Goal: Information Seeking & Learning: Learn about a topic

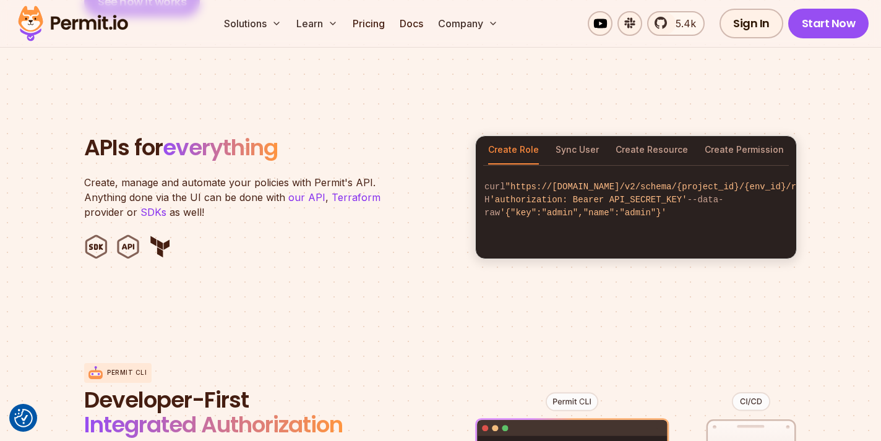
scroll to position [1200, 0]
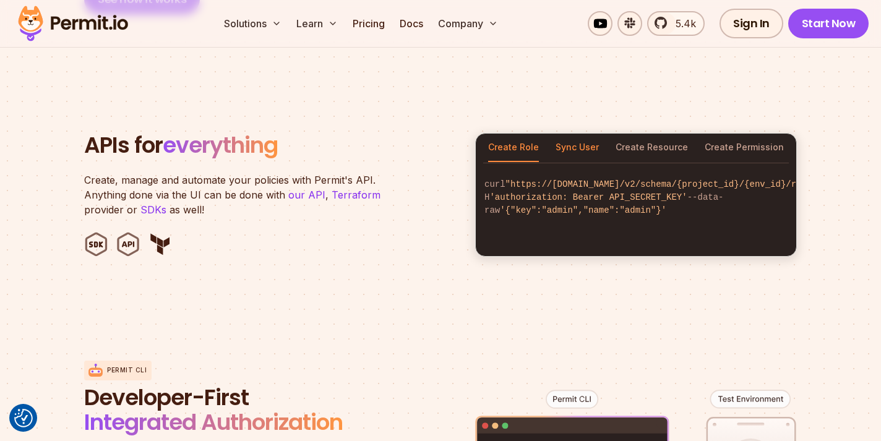
click at [578, 134] on button "Sync User" at bounding box center [576, 148] width 43 height 28
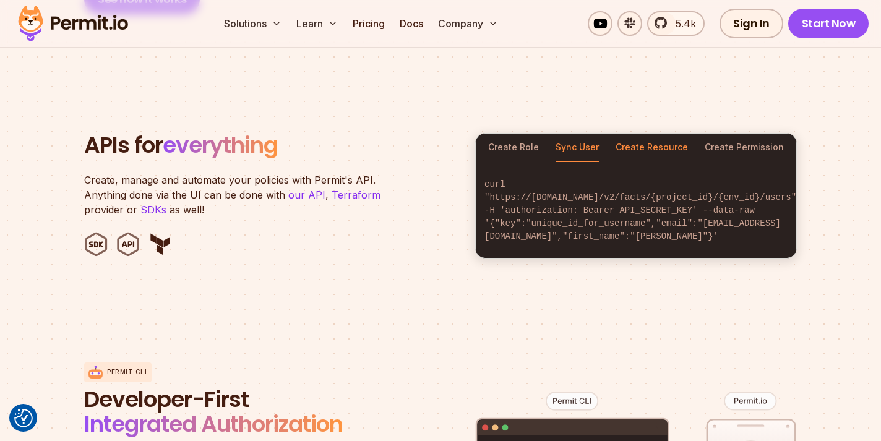
click at [639, 135] on button "Create Resource" at bounding box center [651, 148] width 72 height 28
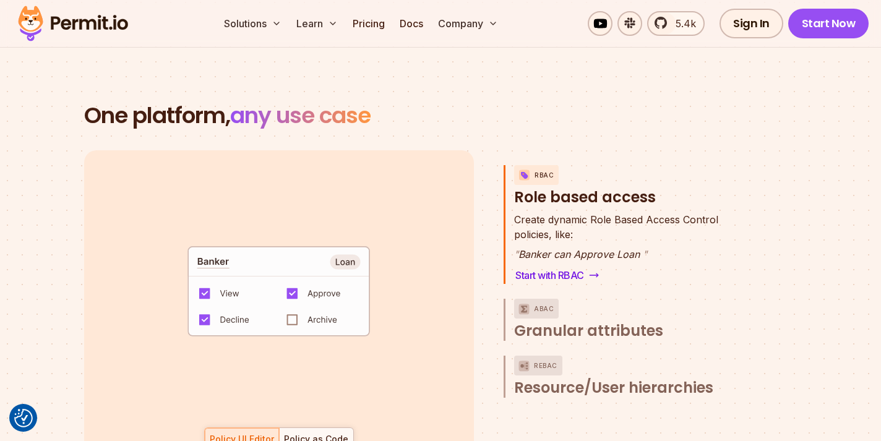
scroll to position [1744, 0]
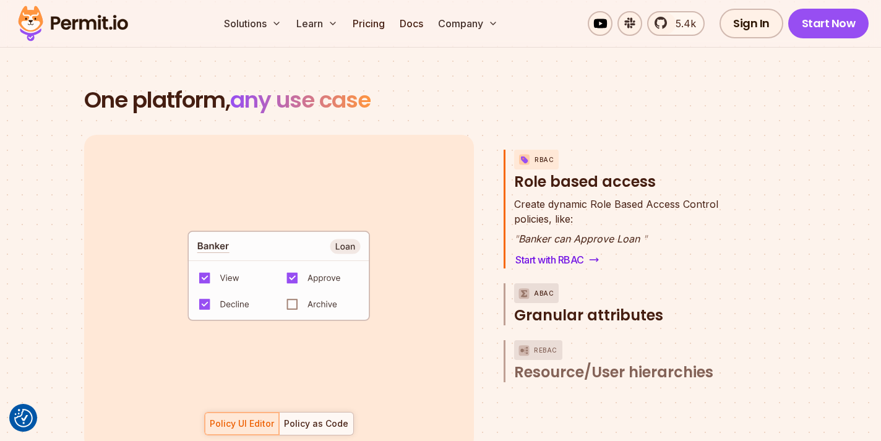
click at [584, 305] on span "Granular attributes" at bounding box center [588, 315] width 149 height 20
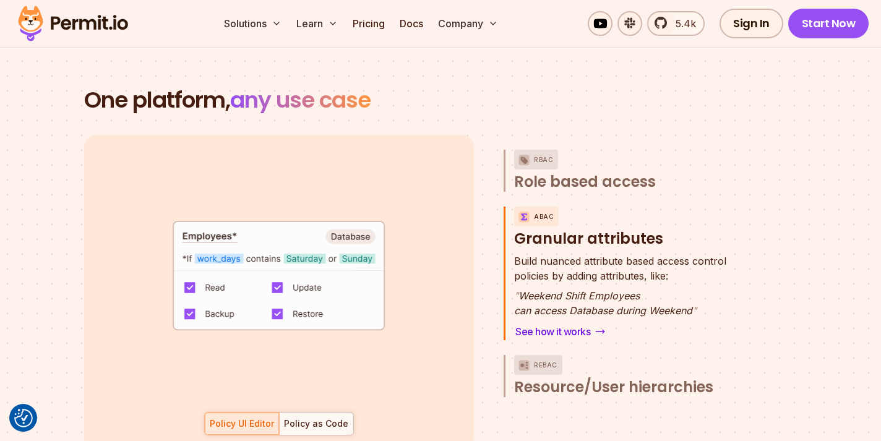
click at [265, 412] on div "Policy UI Editor Policy as Code" at bounding box center [279, 423] width 150 height 23
click at [255, 412] on div "Policy UI Editor Policy as Code" at bounding box center [279, 423] width 150 height 23
click at [305, 417] on div "Policy as Code" at bounding box center [316, 423] width 64 height 12
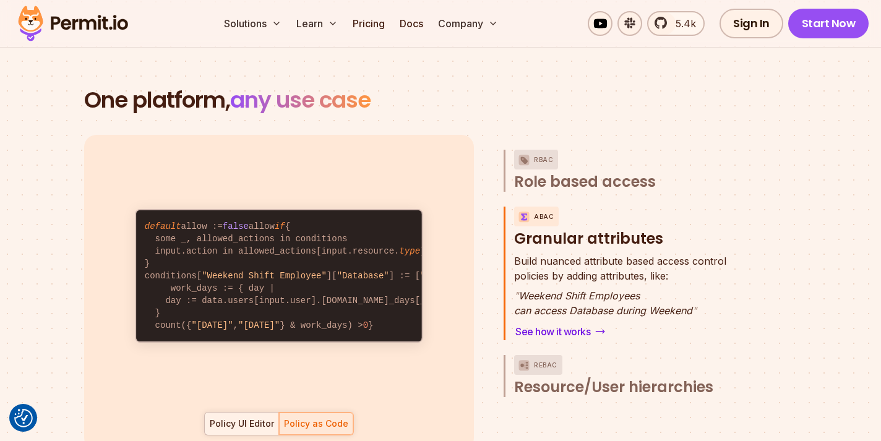
click at [260, 417] on div "Policy UI Editor" at bounding box center [242, 423] width 64 height 12
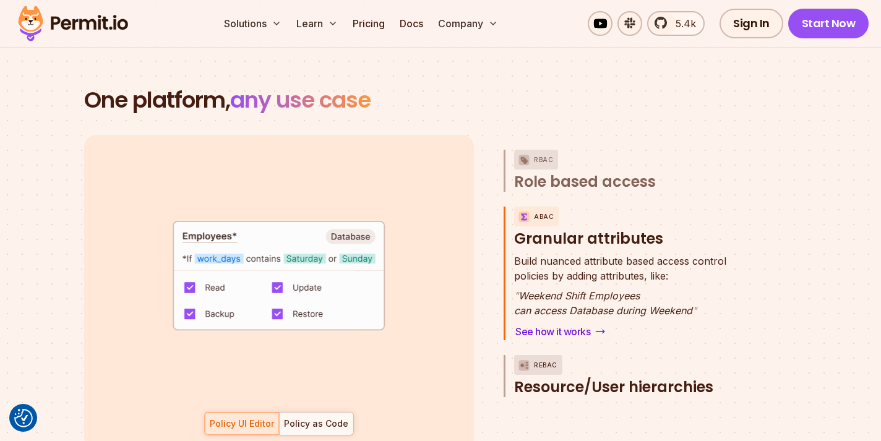
click at [596, 377] on span "Resource/User hierarchies" at bounding box center [613, 387] width 199 height 20
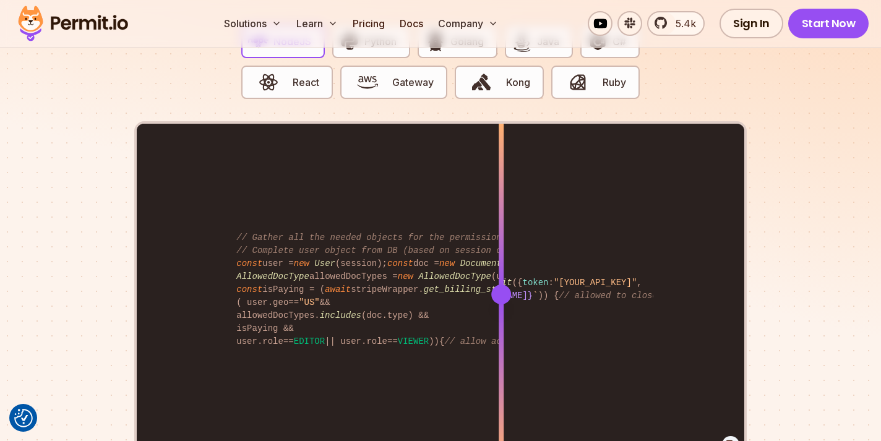
scroll to position [2481, 0]
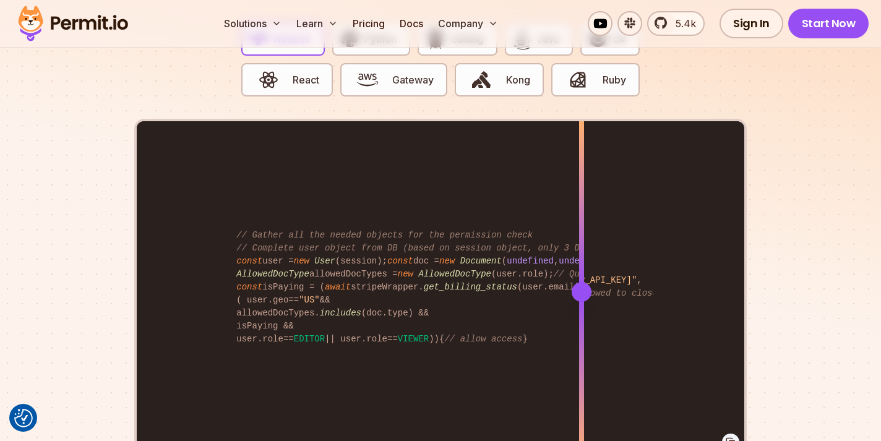
drag, startPoint x: 505, startPoint y: 276, endPoint x: 581, endPoint y: 279, distance: 76.7
click at [581, 282] on div at bounding box center [581, 292] width 20 height 20
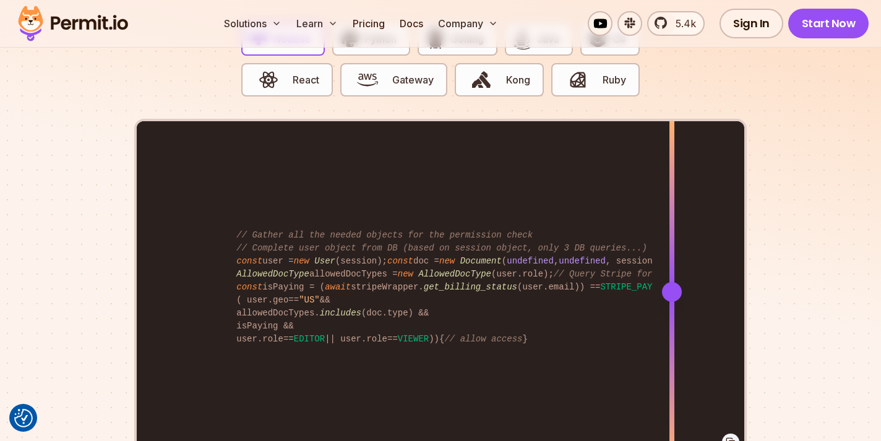
drag, startPoint x: 602, startPoint y: 280, endPoint x: 672, endPoint y: 284, distance: 69.4
click at [672, 284] on div at bounding box center [672, 292] width 20 height 20
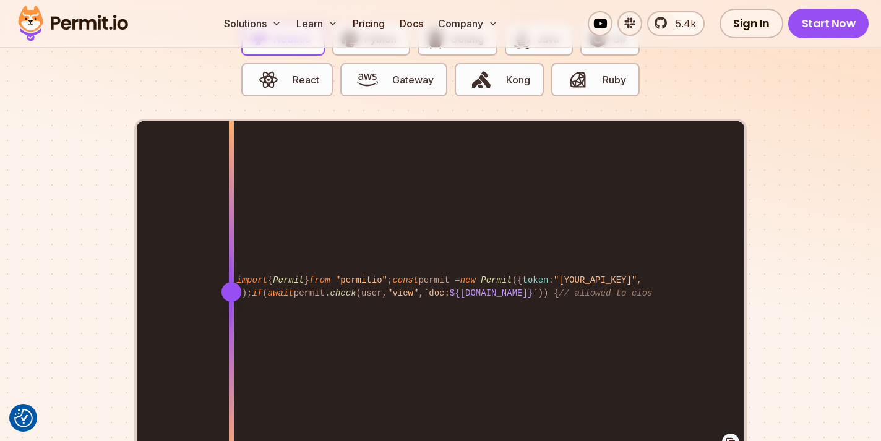
drag, startPoint x: 671, startPoint y: 284, endPoint x: 228, endPoint y: 280, distance: 442.7
click at [228, 282] on div at bounding box center [231, 292] width 20 height 20
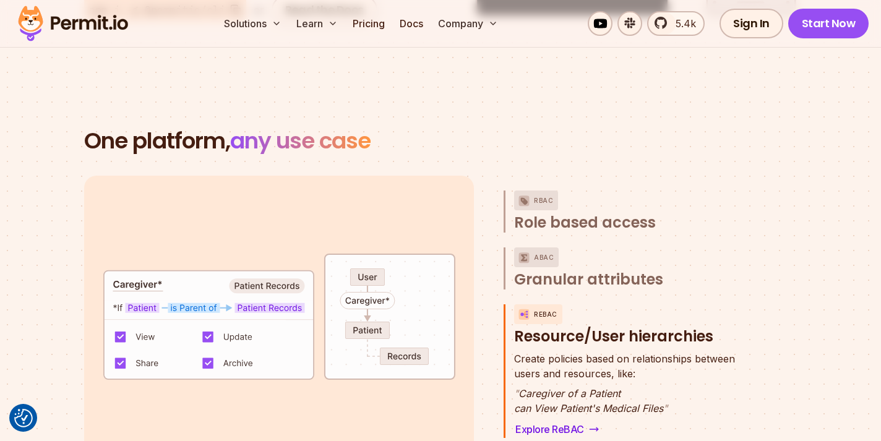
scroll to position [1702, 0]
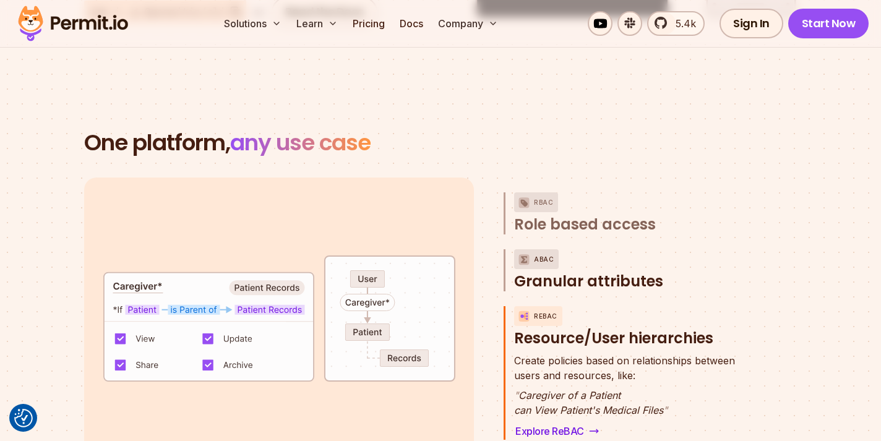
click at [542, 271] on span "Granular attributes" at bounding box center [588, 281] width 149 height 20
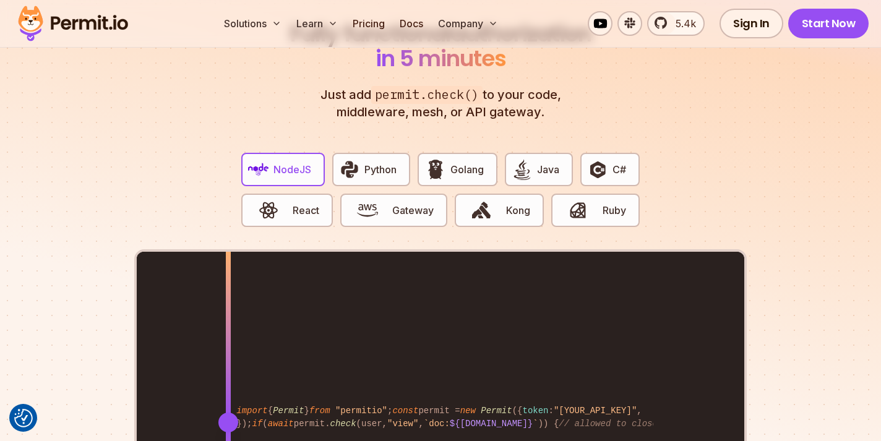
scroll to position [2352, 0]
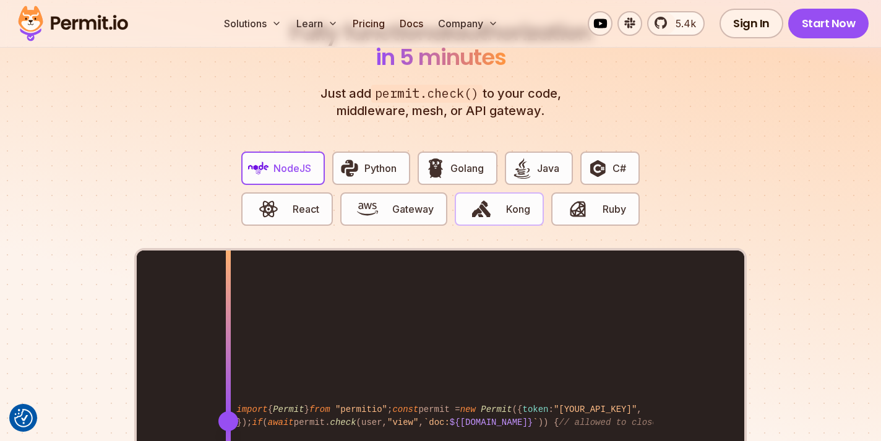
click at [525, 202] on span "Kong" at bounding box center [518, 209] width 24 height 15
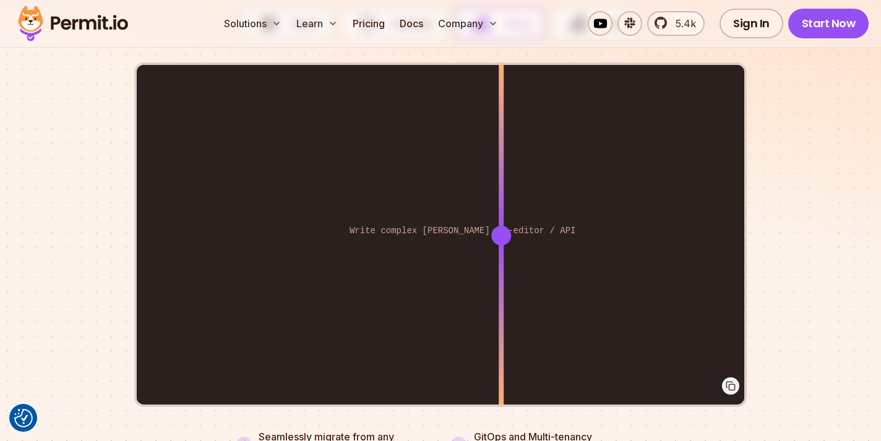
scroll to position [2540, 0]
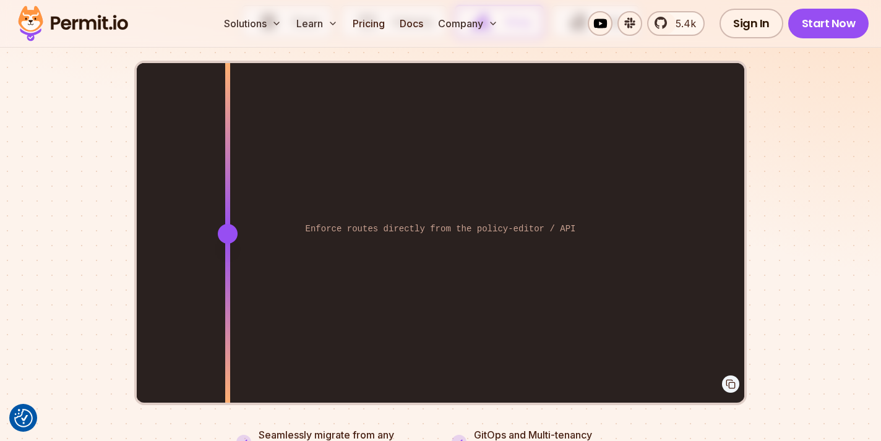
drag, startPoint x: 501, startPoint y: 216, endPoint x: 224, endPoint y: 243, distance: 278.3
click at [227, 242] on div at bounding box center [227, 233] width 5 height 341
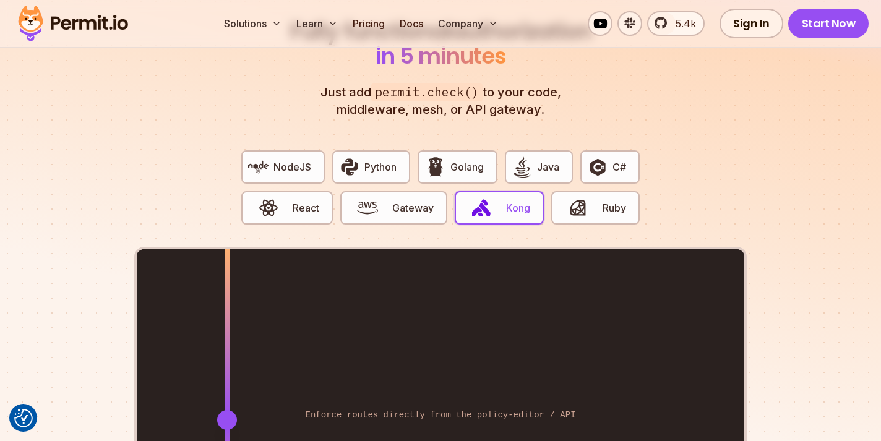
scroll to position [2352, 0]
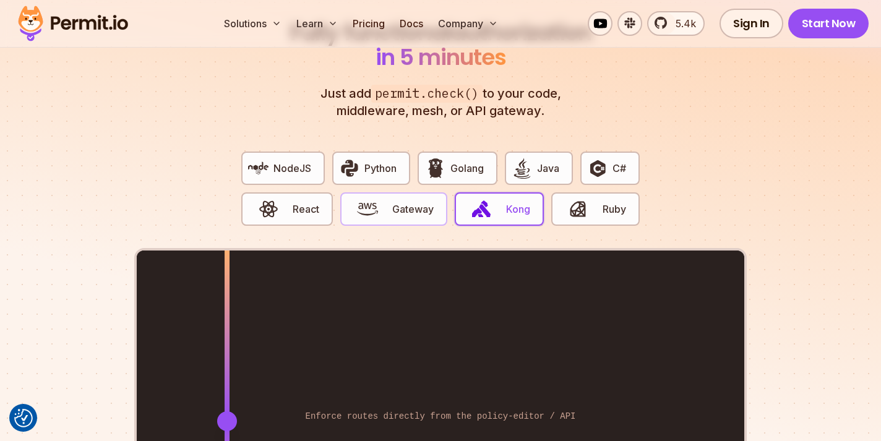
click at [405, 202] on span "Gateway" at bounding box center [412, 209] width 41 height 15
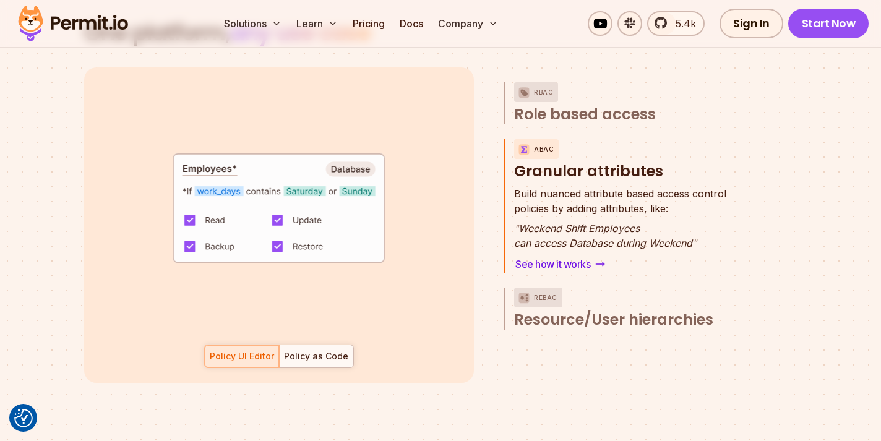
scroll to position [1788, 0]
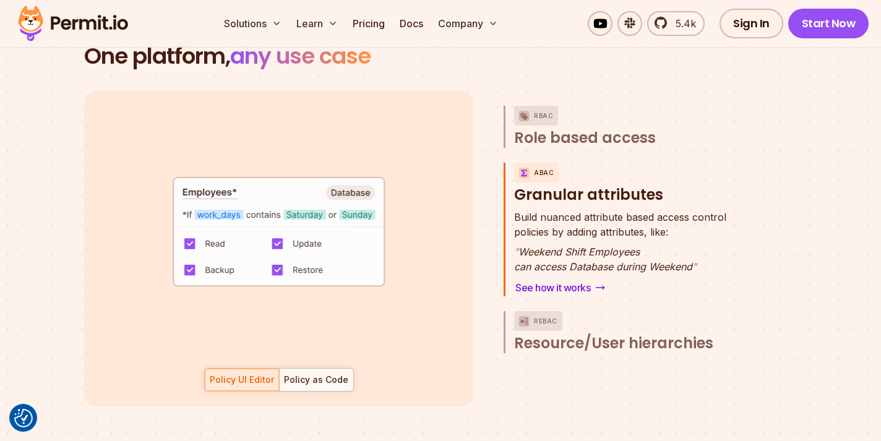
click at [239, 368] on div "Policy UI Editor Policy as Code" at bounding box center [279, 379] width 150 height 23
click at [243, 368] on div "Policy UI Editor Policy as Code" at bounding box center [279, 379] width 150 height 23
click at [343, 373] on div "Policy as Code" at bounding box center [316, 379] width 64 height 12
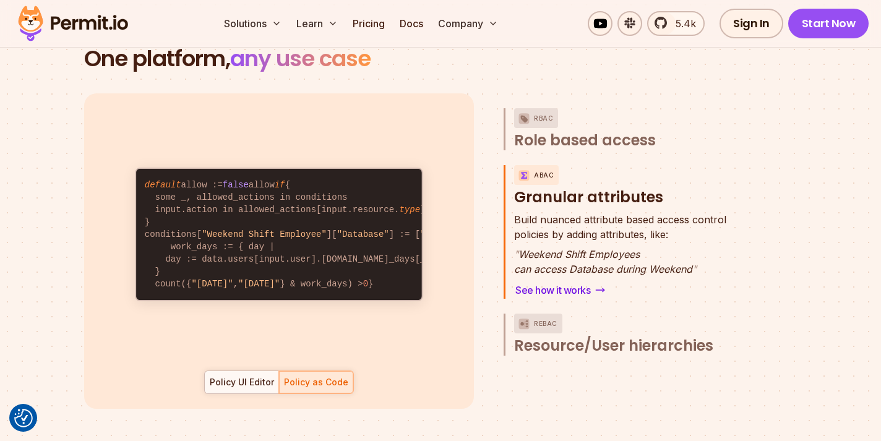
click at [560, 130] on span "Role based access" at bounding box center [585, 140] width 142 height 20
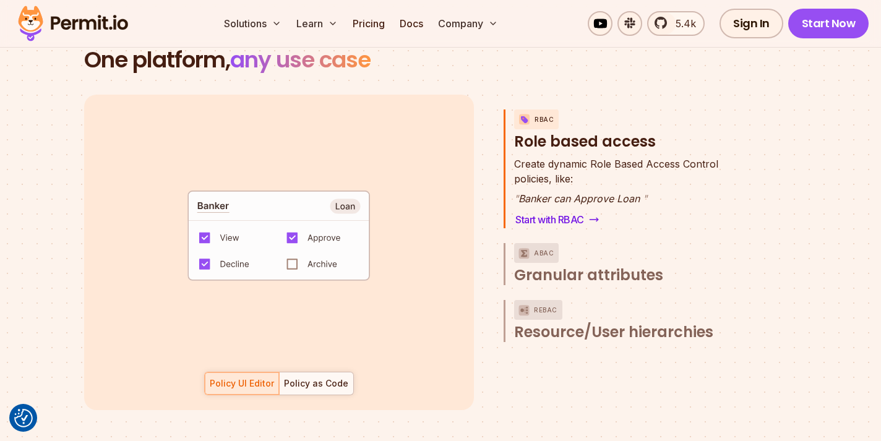
scroll to position [1783, 0]
click at [311, 383] on div "default allow := false allow if { some role in data.users[input.user].roles act…" at bounding box center [279, 253] width 390 height 315
click at [313, 378] on div "Policy as Code" at bounding box center [316, 384] width 64 height 12
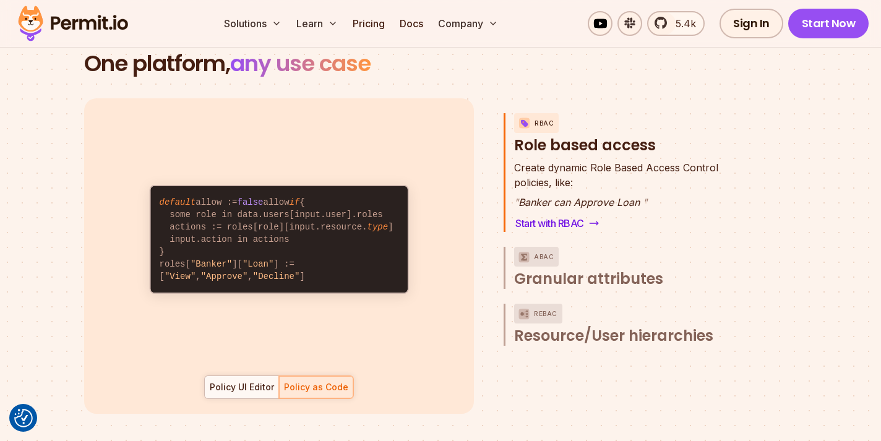
scroll to position [1777, 0]
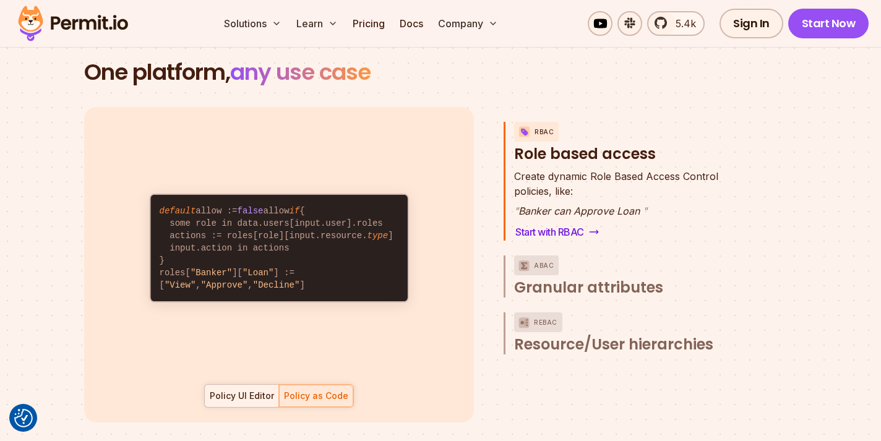
click at [249, 390] on div "Policy UI Editor" at bounding box center [242, 396] width 64 height 12
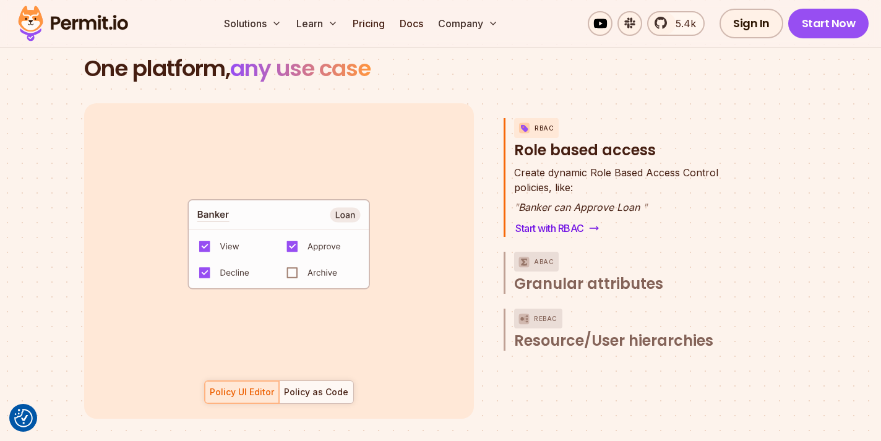
scroll to position [1778, 0]
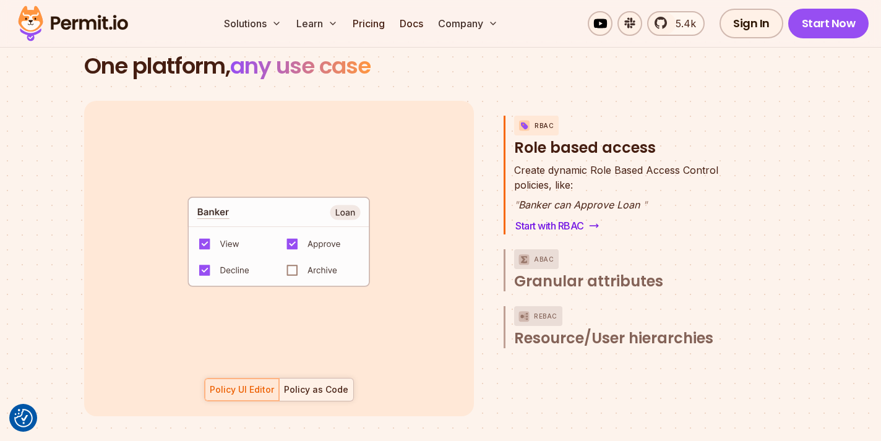
click at [304, 383] on div "Policy as Code" at bounding box center [316, 389] width 64 height 12
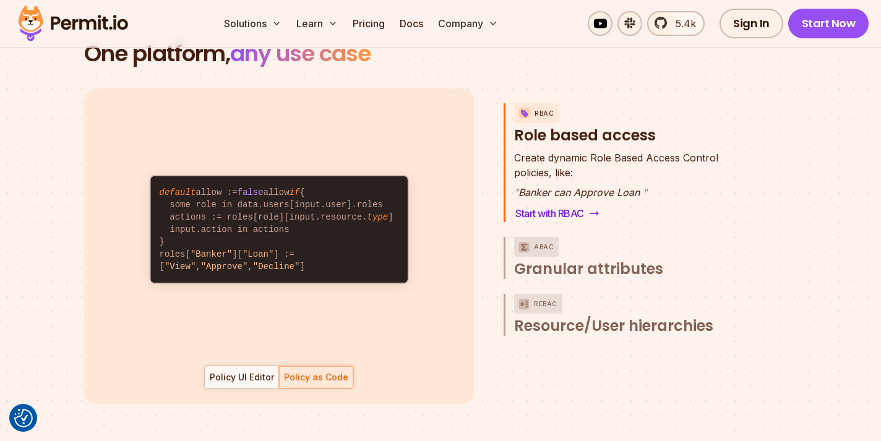
scroll to position [1780, 0]
